Goal: Task Accomplishment & Management: Complete application form

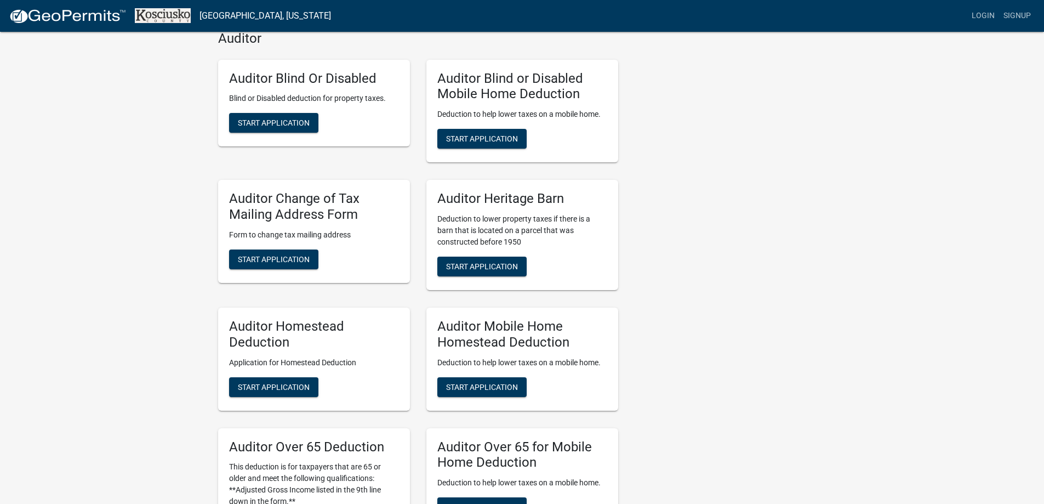
scroll to position [438, 0]
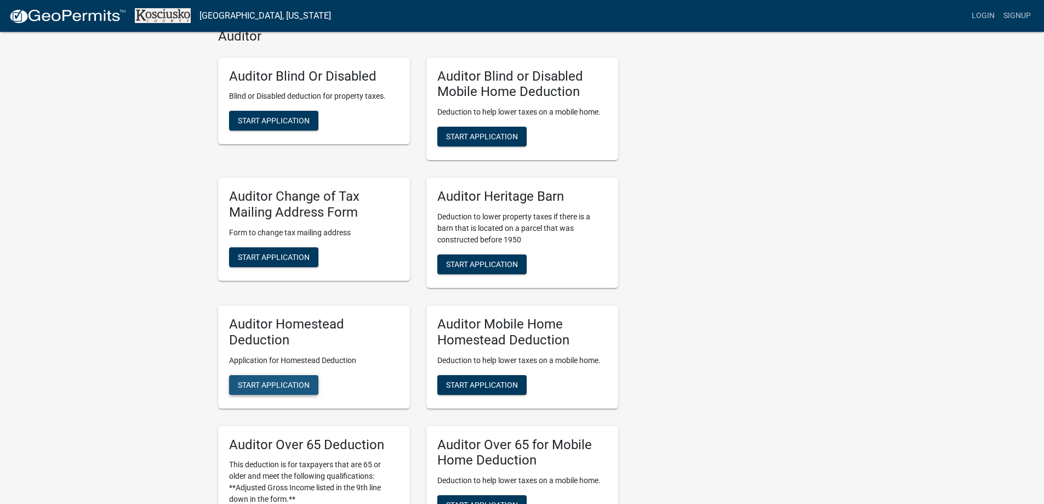
click at [258, 384] on span "Start Application" at bounding box center [274, 384] width 72 height 9
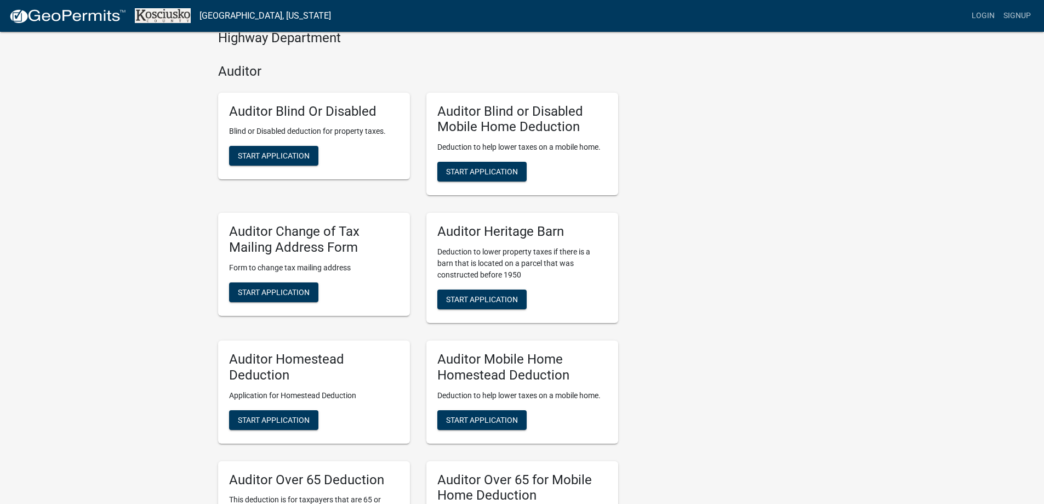
scroll to position [438, 0]
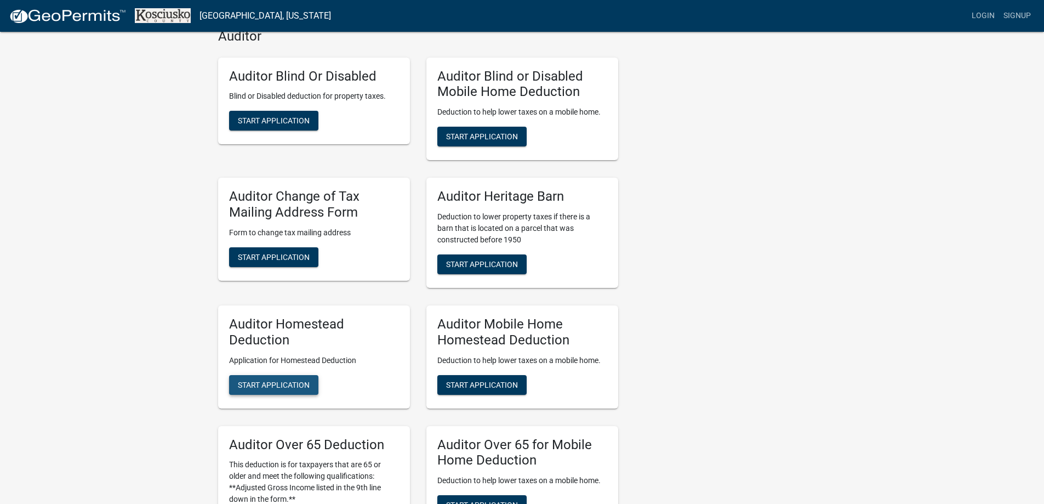
click at [284, 381] on span "Start Application" at bounding box center [274, 384] width 72 height 9
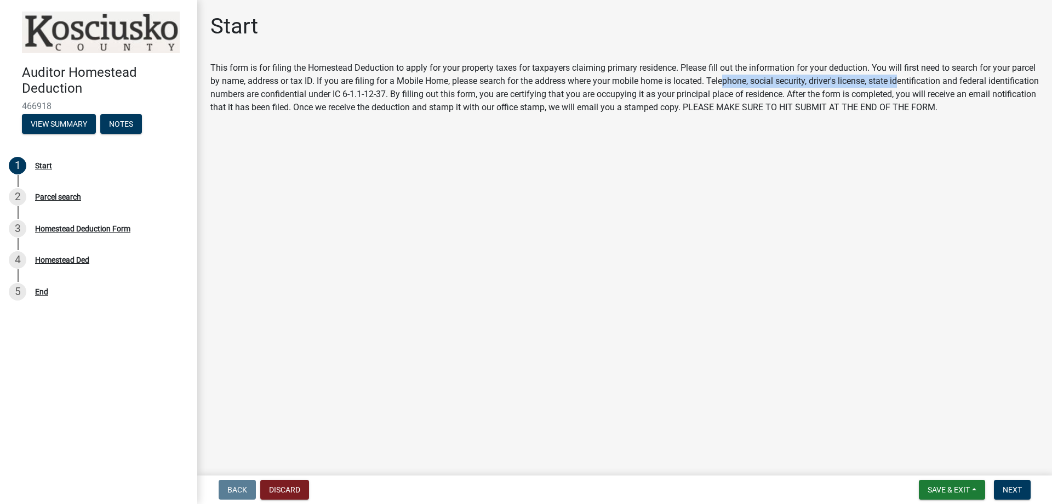
drag, startPoint x: 754, startPoint y: 82, endPoint x: 932, endPoint y: 83, distance: 178.1
click at [932, 83] on div "This form is for filing the Homestead Deduction to apply for your property taxe…" at bounding box center [624, 87] width 829 height 53
click at [777, 88] on div "This form is for filing the Homestead Deduction to apply for your property taxe…" at bounding box center [624, 87] width 829 height 53
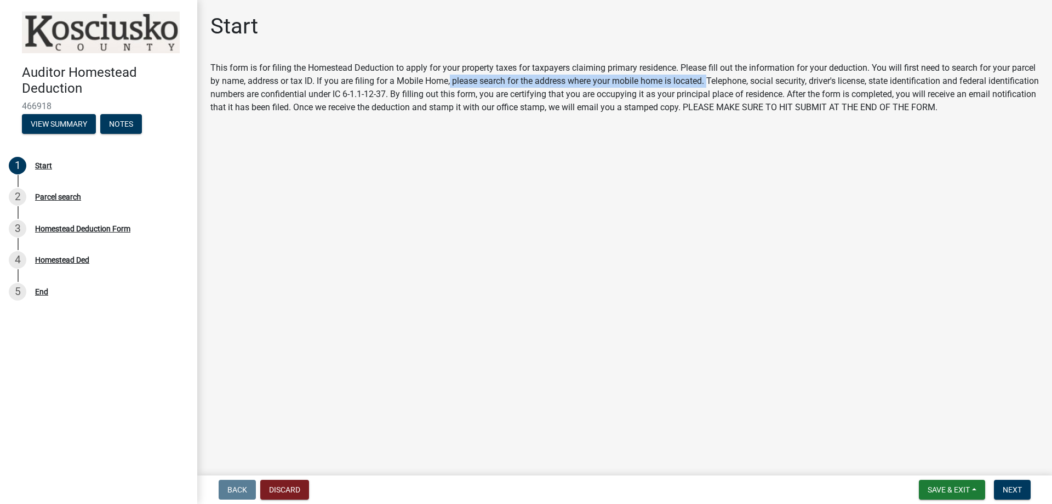
drag, startPoint x: 737, startPoint y: 80, endPoint x: 477, endPoint y: 85, distance: 259.3
click at [477, 85] on div "This form is for filing the Homestead Deduction to apply for your property taxe…" at bounding box center [624, 87] width 829 height 53
click at [1016, 491] on span "Next" at bounding box center [1012, 489] width 19 height 9
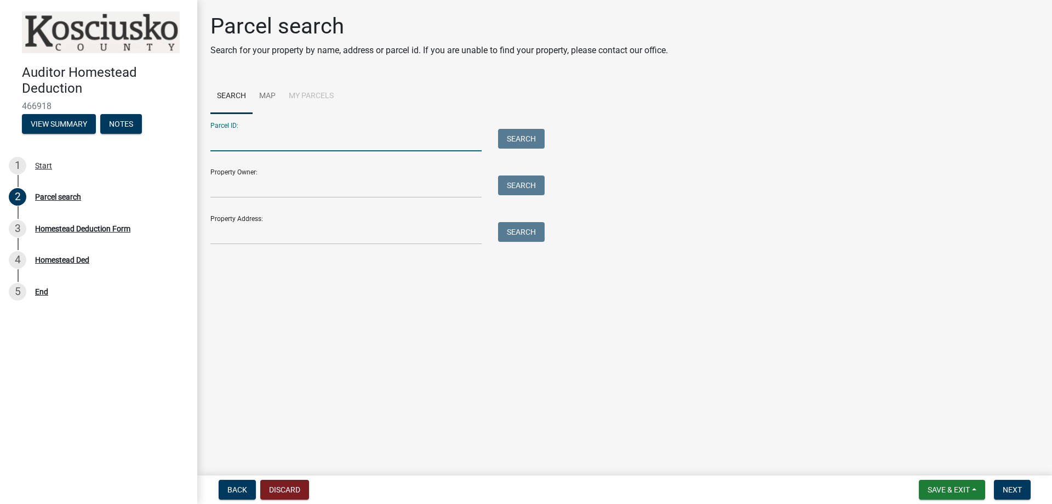
click at [270, 146] on input "Parcel ID:" at bounding box center [345, 140] width 271 height 22
click at [56, 261] on div "Homestead Ded" at bounding box center [62, 260] width 54 height 8
click at [115, 228] on div "Homestead Deduction Form" at bounding box center [82, 229] width 95 height 8
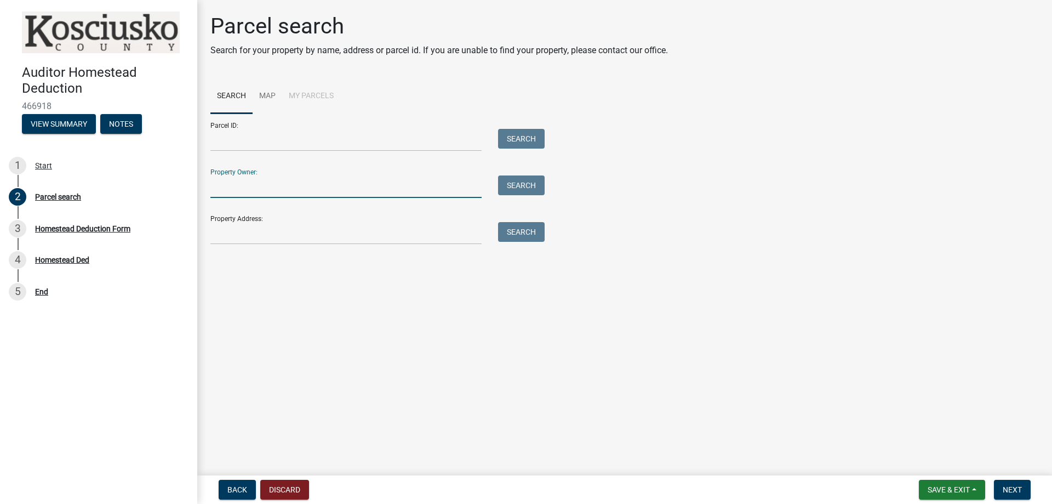
click at [286, 185] on input "Property Owner:" at bounding box center [345, 186] width 271 height 22
click at [301, 182] on input "[PERSON_NAME] Revokable Trust" at bounding box center [345, 186] width 271 height 22
type input "[PERSON_NAME] Revocable Trust"
click at [520, 182] on button "Search" at bounding box center [521, 185] width 47 height 20
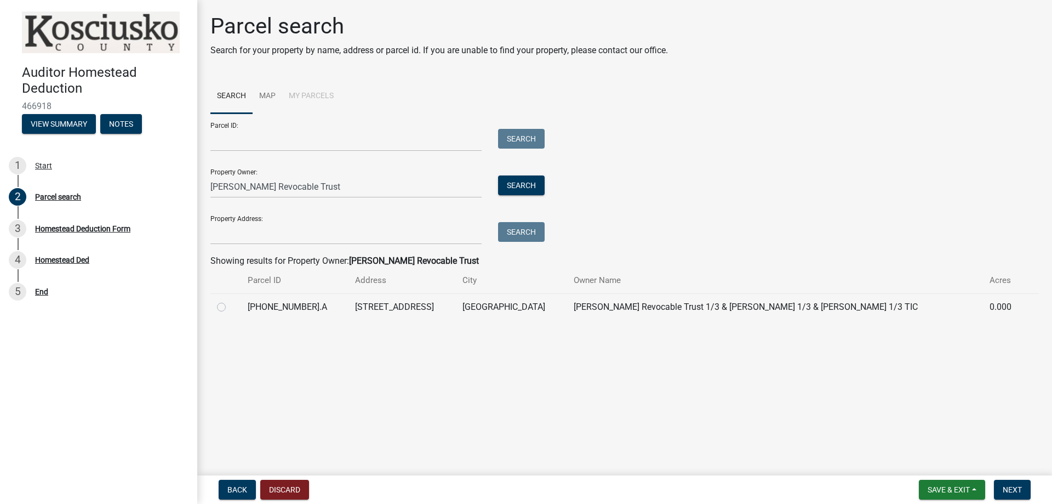
click at [230, 300] on label at bounding box center [230, 300] width 0 height 0
click at [230, 307] on input "radio" at bounding box center [233, 303] width 7 height 7
radio input "true"
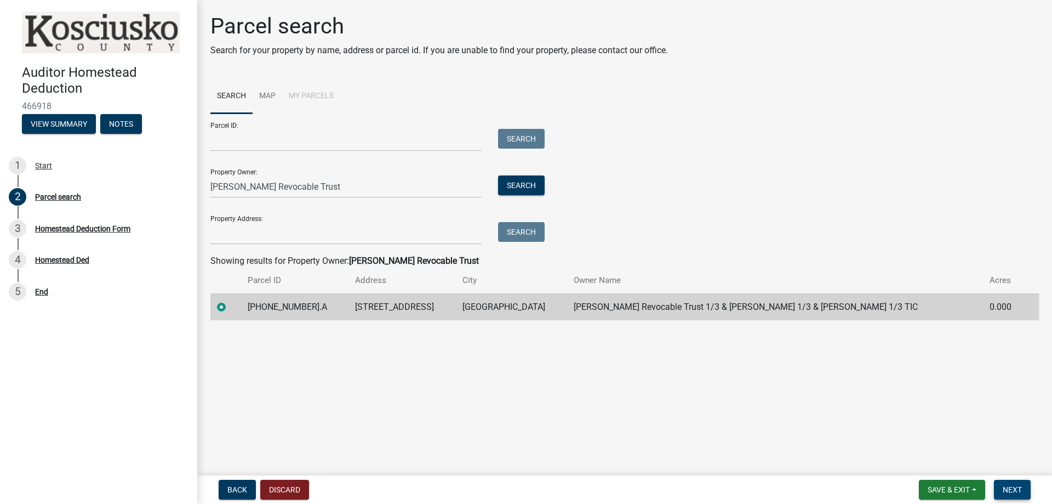
click at [1006, 485] on span "Next" at bounding box center [1012, 489] width 19 height 9
